Goal: Find specific fact: Locate a discrete piece of known information

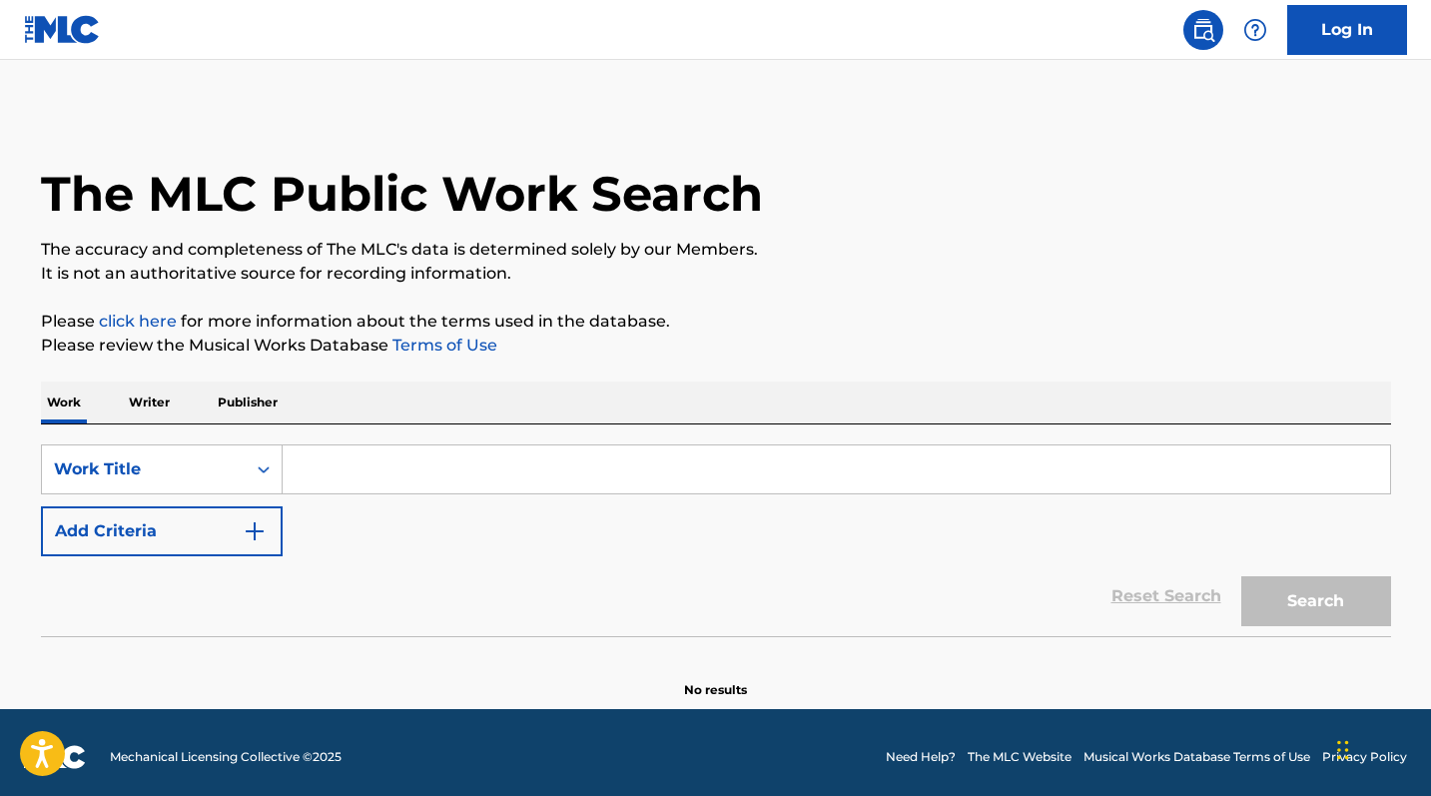
click at [344, 470] on input "Search Form" at bounding box center [836, 469] width 1107 height 48
paste input "Ojitos Mentirosos"
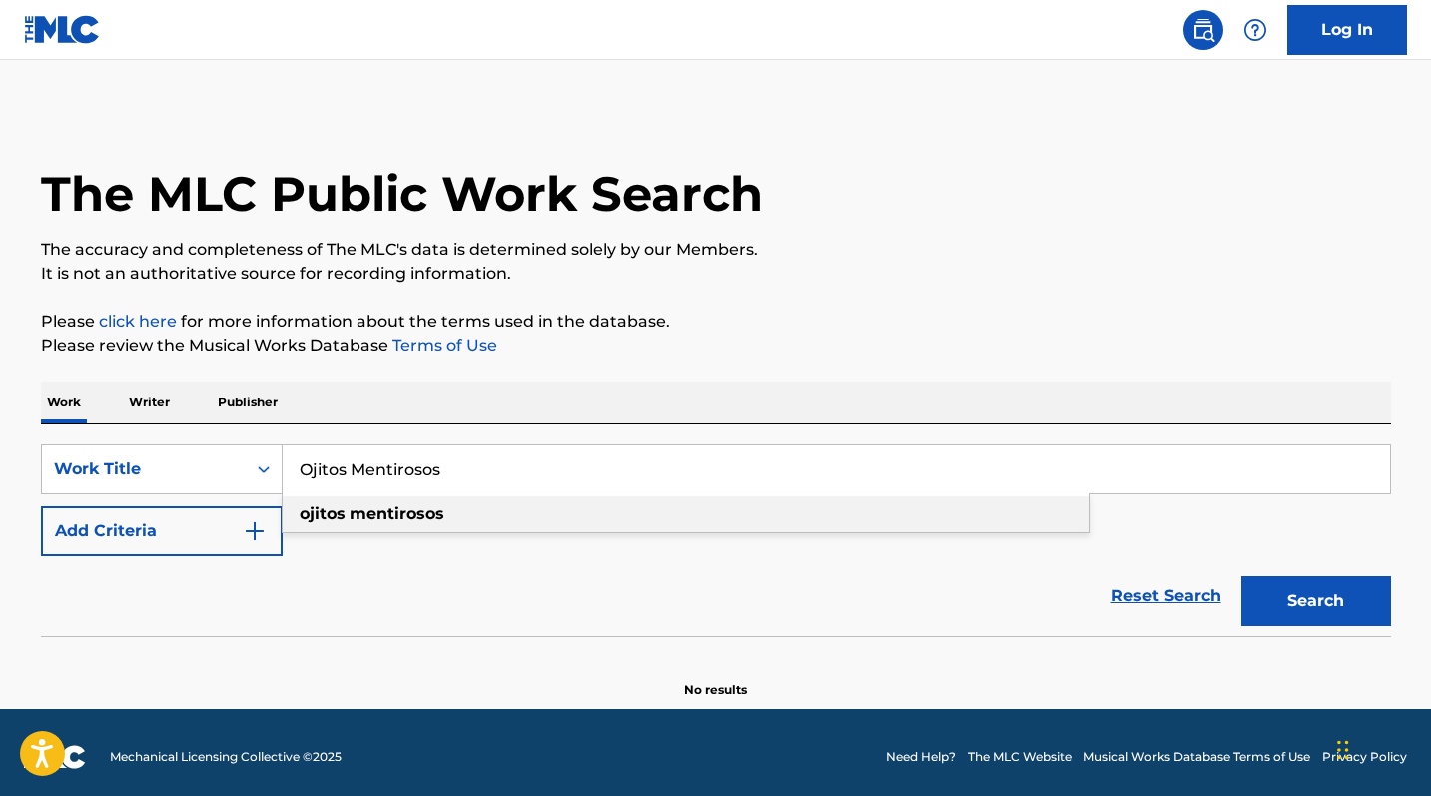
click at [440, 523] on div "ojitos mentirosos" at bounding box center [686, 514] width 807 height 36
type input "ojitos mentirosos"
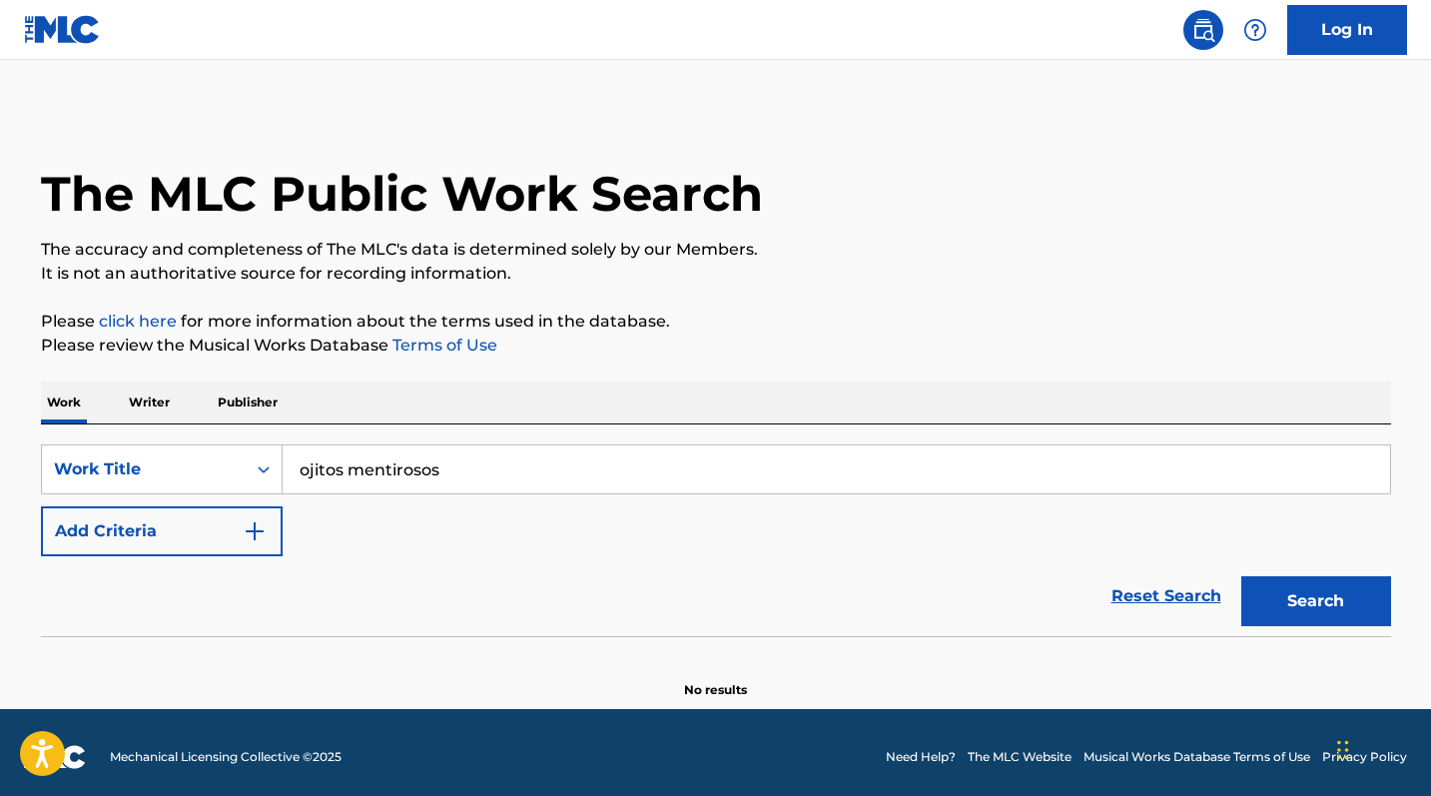
click at [1345, 603] on button "Search" at bounding box center [1316, 601] width 150 height 50
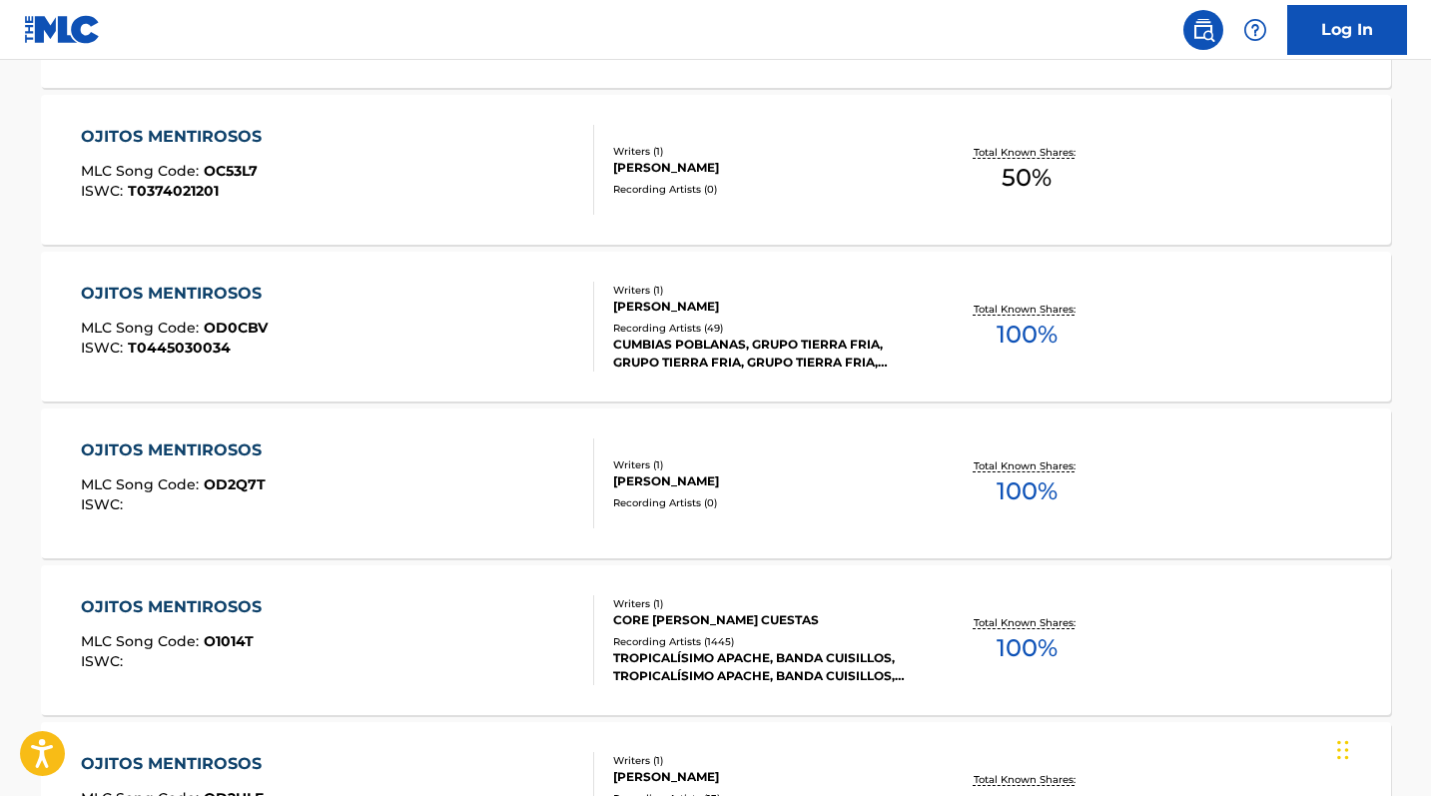
scroll to position [1216, 0]
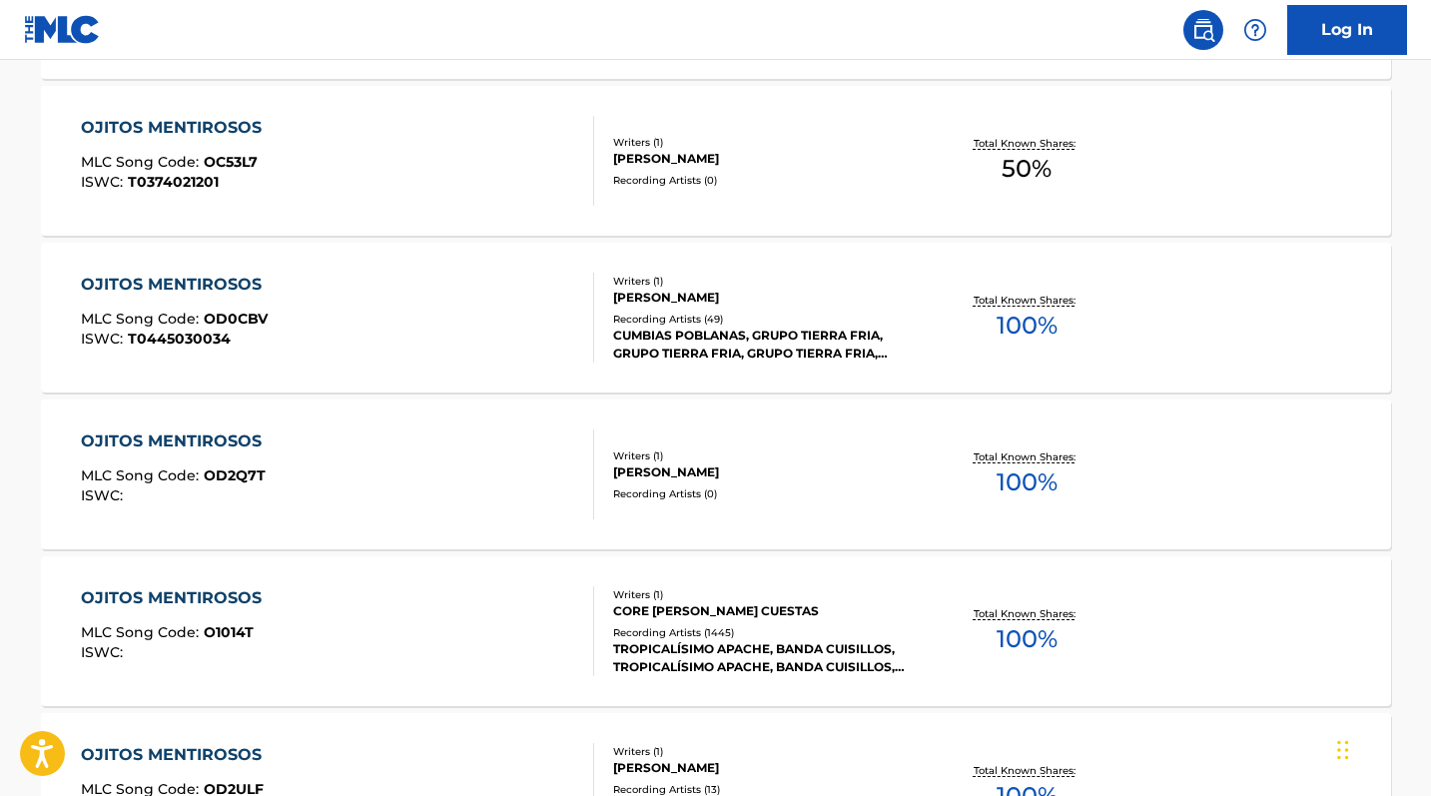
click at [209, 592] on div "OJITOS MENTIROSOS" at bounding box center [176, 598] width 191 height 24
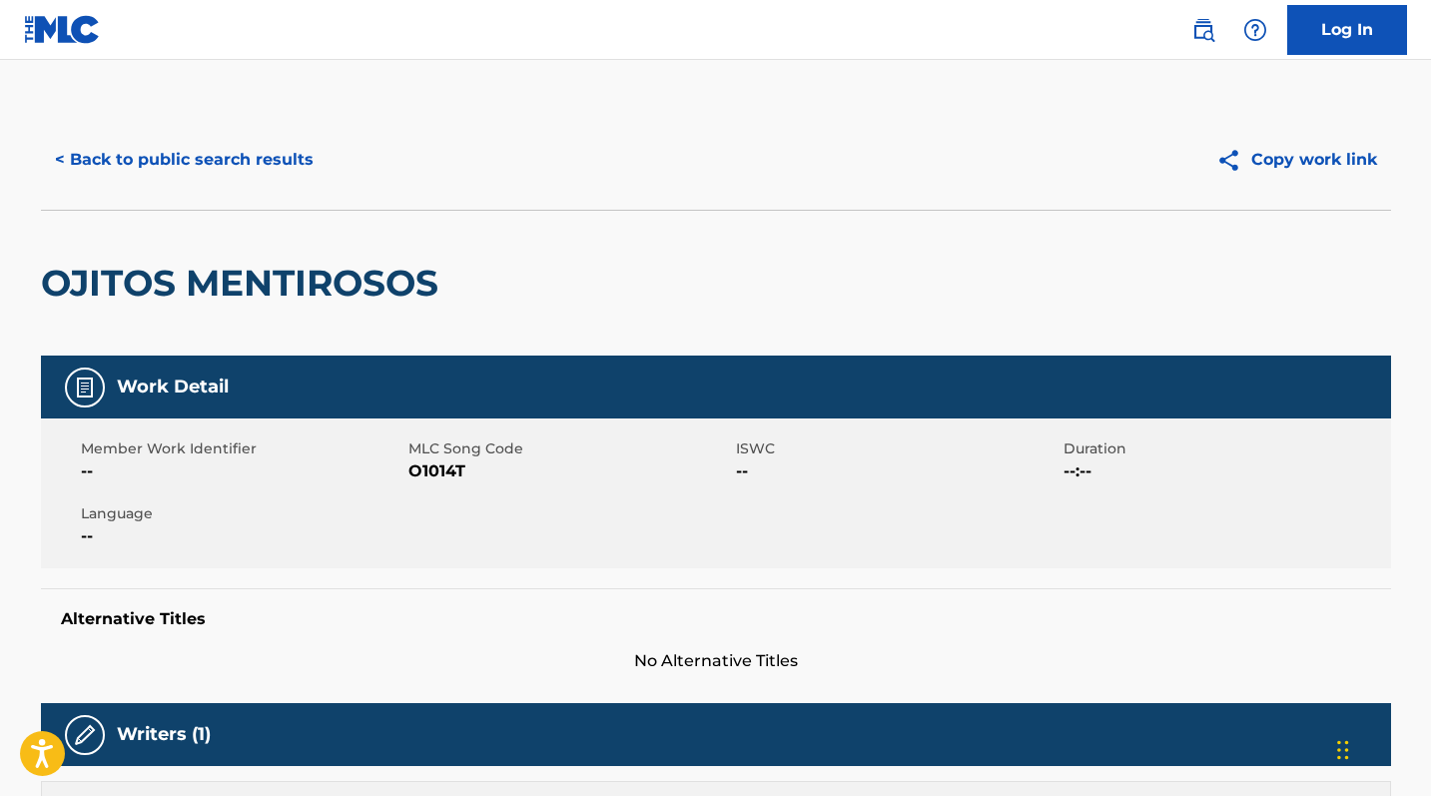
click at [429, 474] on span "O1014T" at bounding box center [569, 471] width 322 height 24
copy span "O1014T"
click at [441, 480] on span "O1014T" at bounding box center [569, 471] width 322 height 24
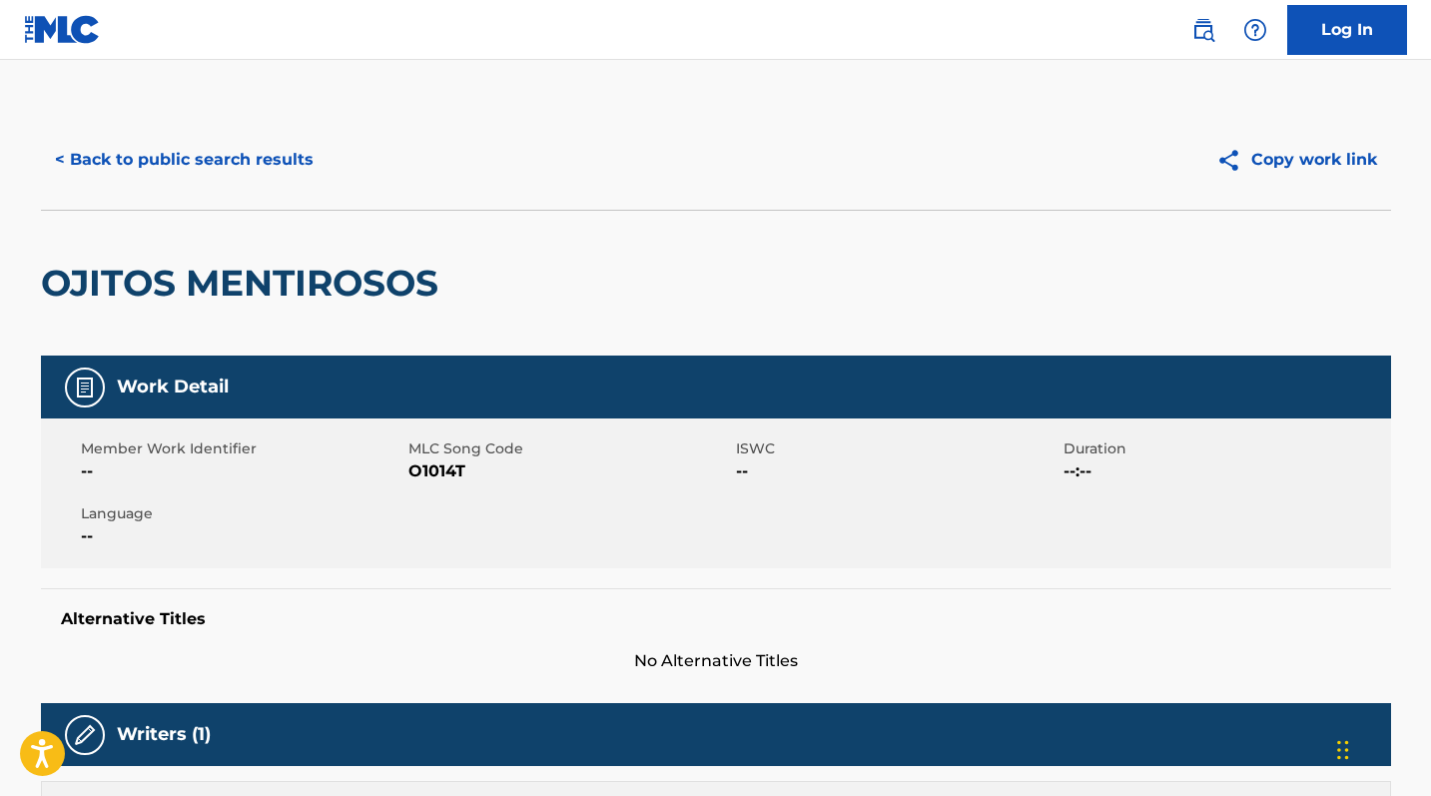
click at [435, 472] on span "O1014T" at bounding box center [569, 471] width 322 height 24
copy span "O1014T"
